Goal: Find contact information: Find contact information

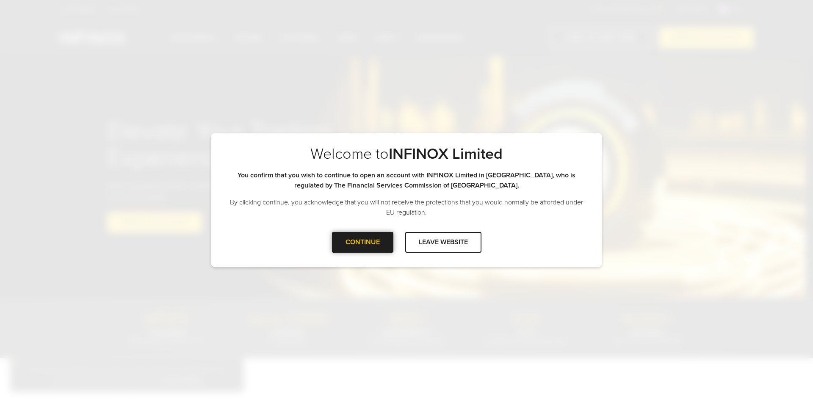
click at [362, 242] on div at bounding box center [362, 242] width 0 height 0
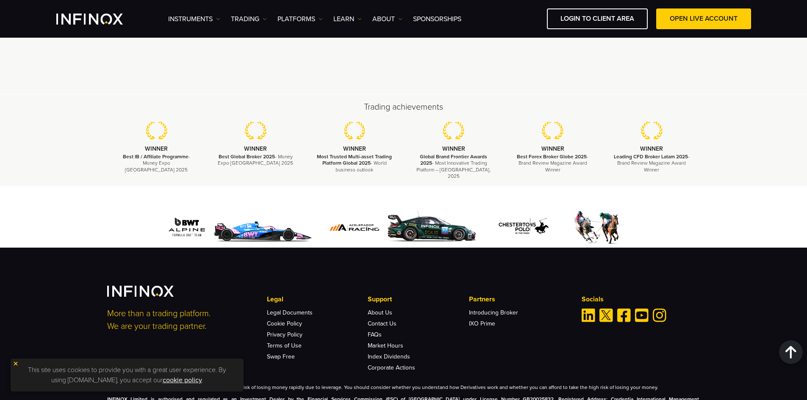
scroll to position [2562, 0]
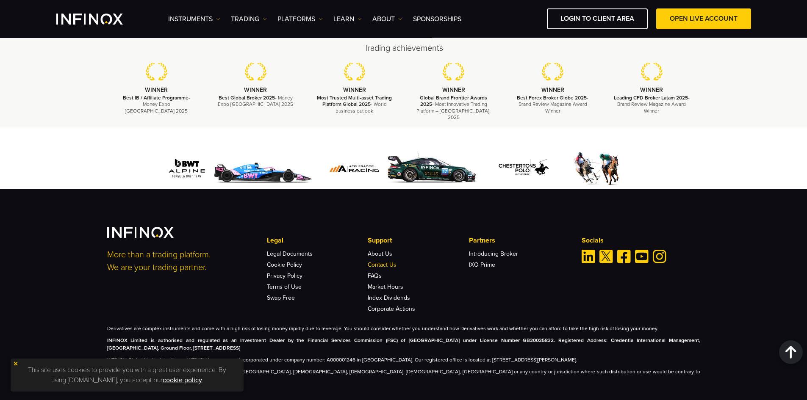
click at [387, 261] on link "Contact Us" at bounding box center [382, 264] width 29 height 7
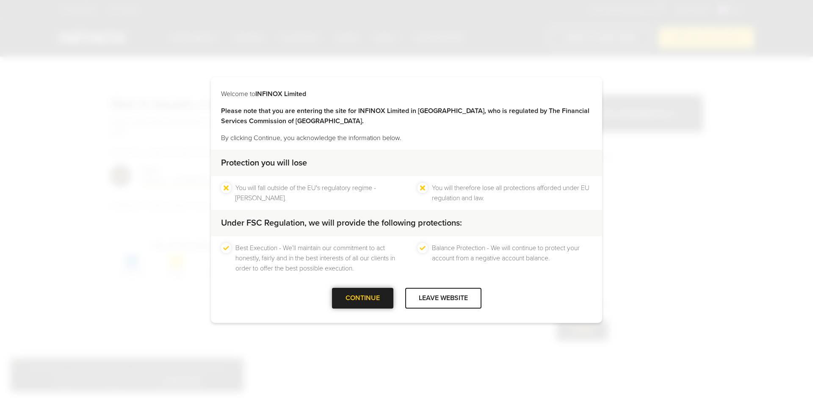
click at [362, 299] on div at bounding box center [362, 299] width 0 height 0
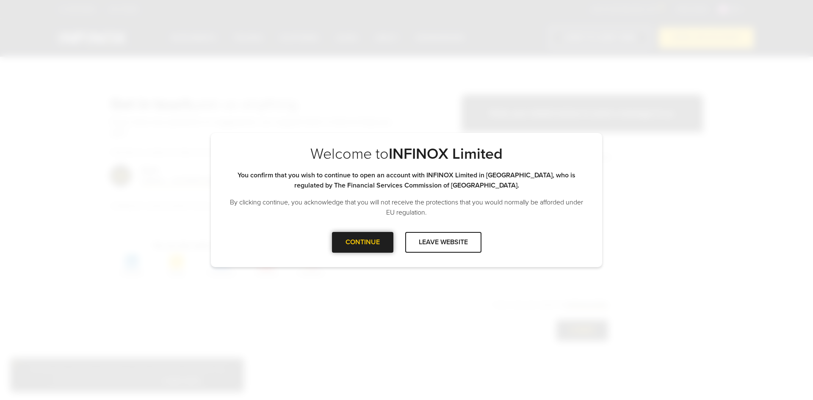
click at [362, 242] on div at bounding box center [362, 242] width 0 height 0
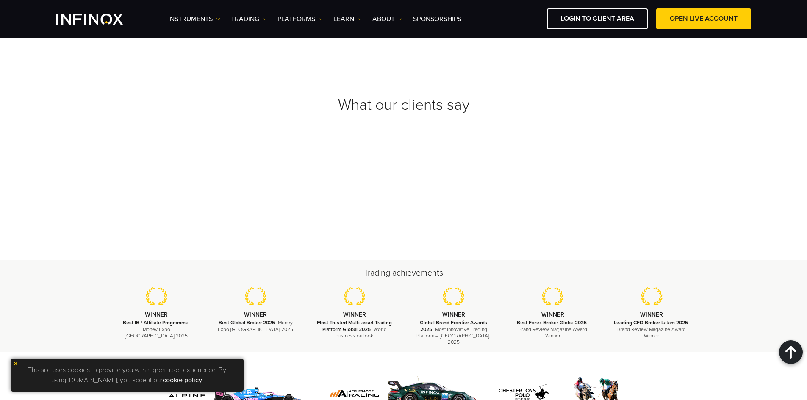
scroll to position [1072, 0]
